Goal: Find specific page/section: Find specific page/section

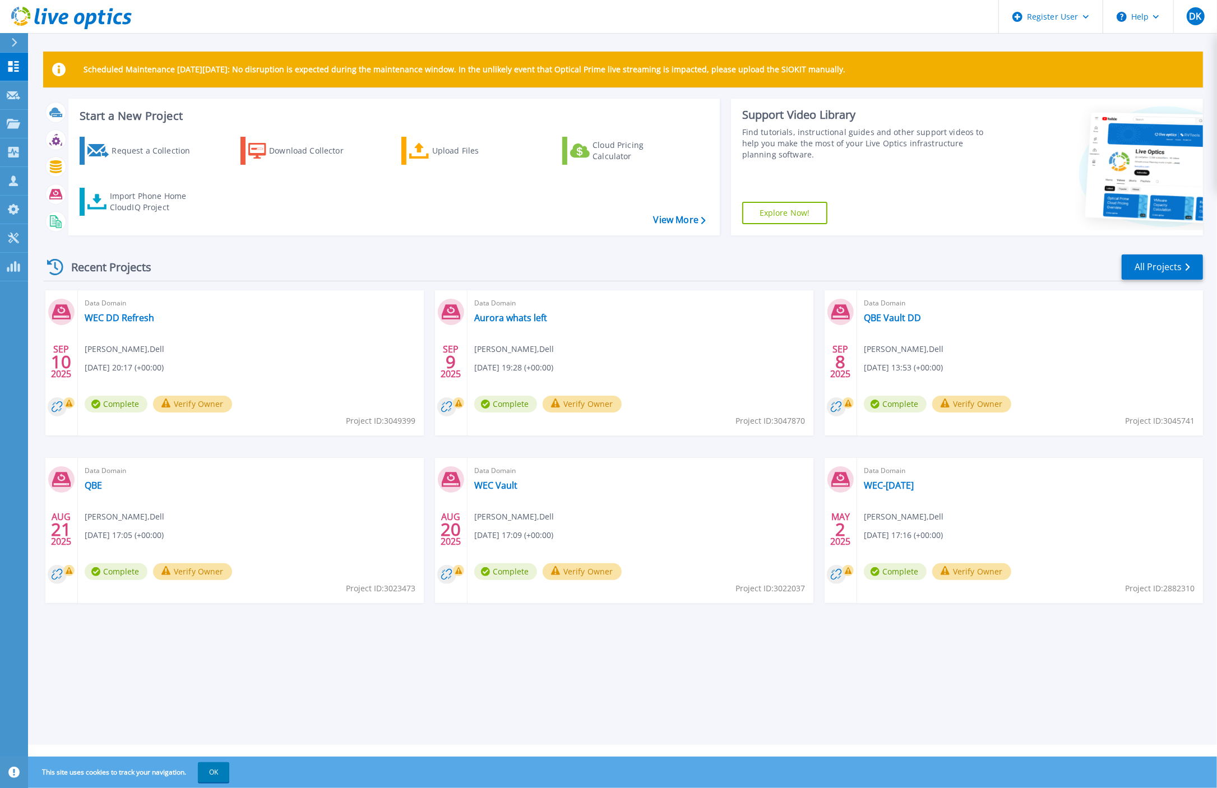
click at [329, 777] on div "This site uses cookies to track your navigation. OK" at bounding box center [608, 772] width 1217 height 31
click at [1058, 778] on div "This site uses cookies to track your navigation. OK" at bounding box center [608, 772] width 1217 height 31
click at [113, 321] on link "WEC DD Refresh" at bounding box center [120, 317] width 70 height 11
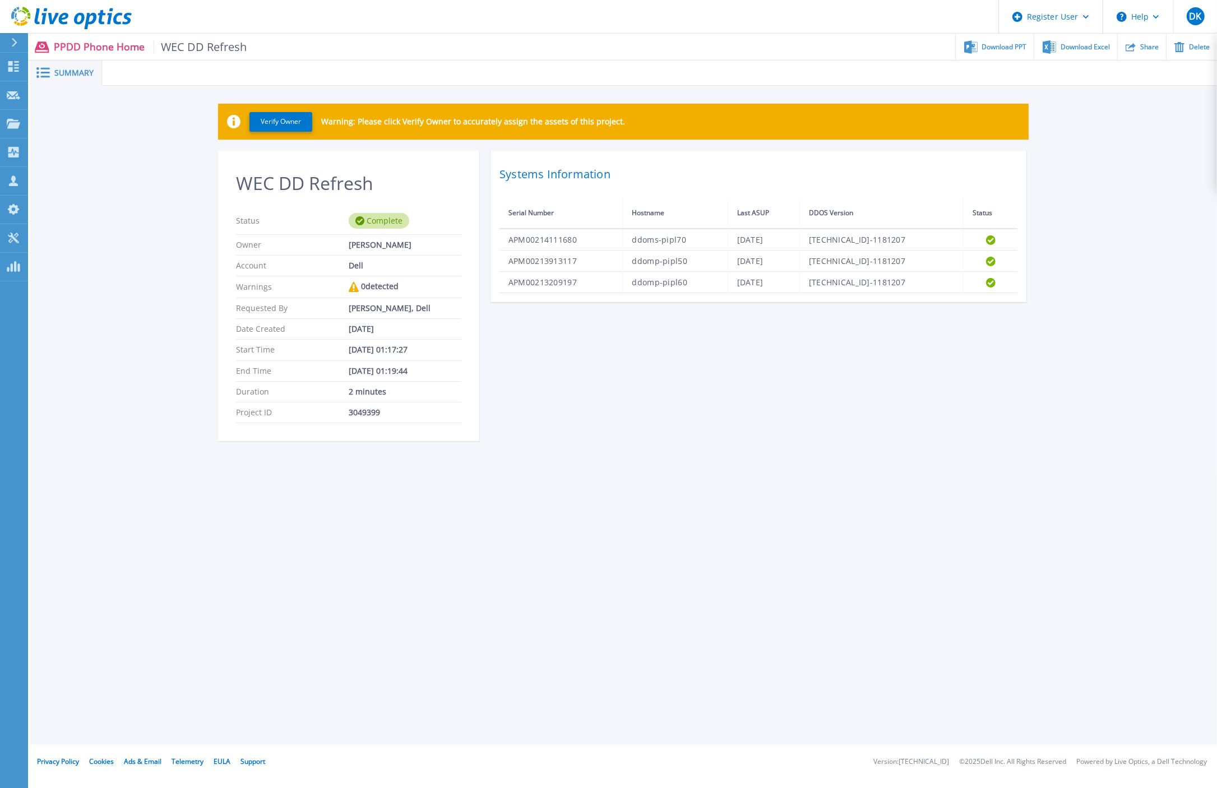
click at [1153, 323] on div "Verify Owner Warning: Please click Verify Owner to accurately assign the assets…" at bounding box center [624, 279] width 1188 height 386
click at [503, 709] on div "Summary Verify Owner Warning: Please click Verify Owner to accurately assign th…" at bounding box center [624, 372] width 1188 height 745
click at [561, 708] on div "Summary Verify Owner Warning: Please click Verify Owner to accurately assign th…" at bounding box center [624, 372] width 1188 height 745
